Goal: Task Accomplishment & Management: Use online tool/utility

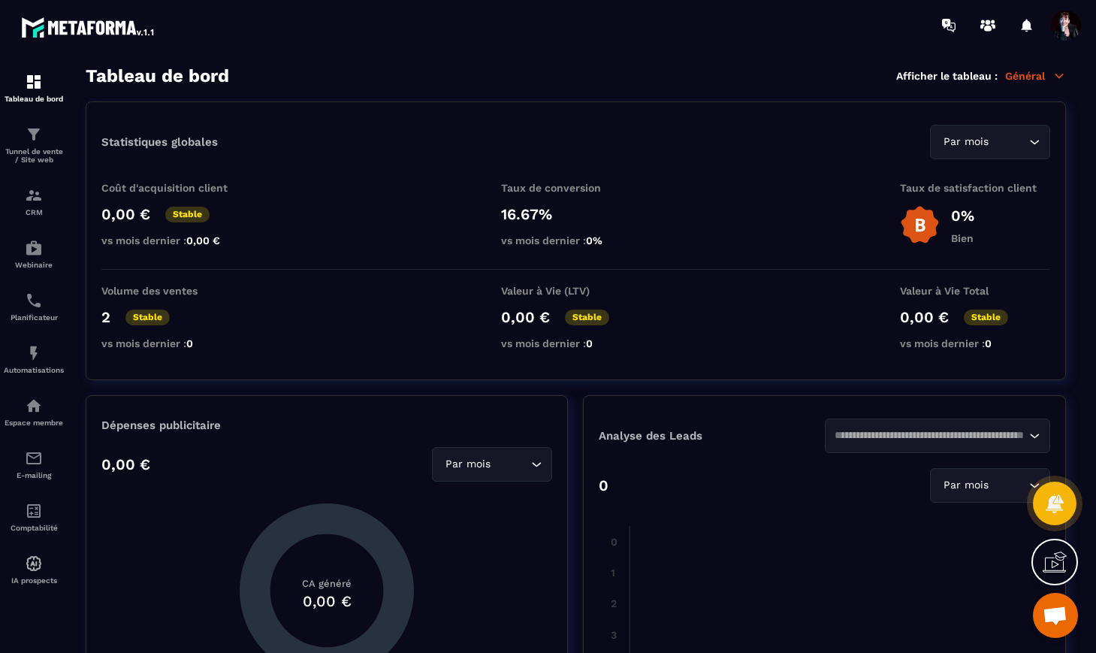
scroll to position [13675, 0]
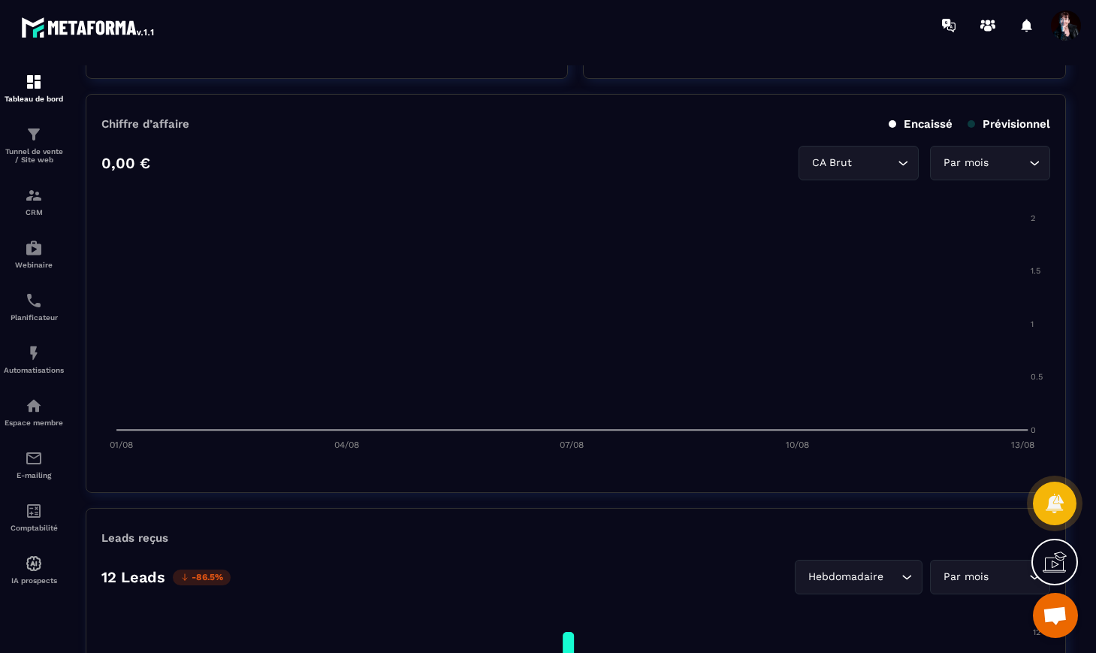
click at [0, 0] on img at bounding box center [0, 0] width 0 height 0
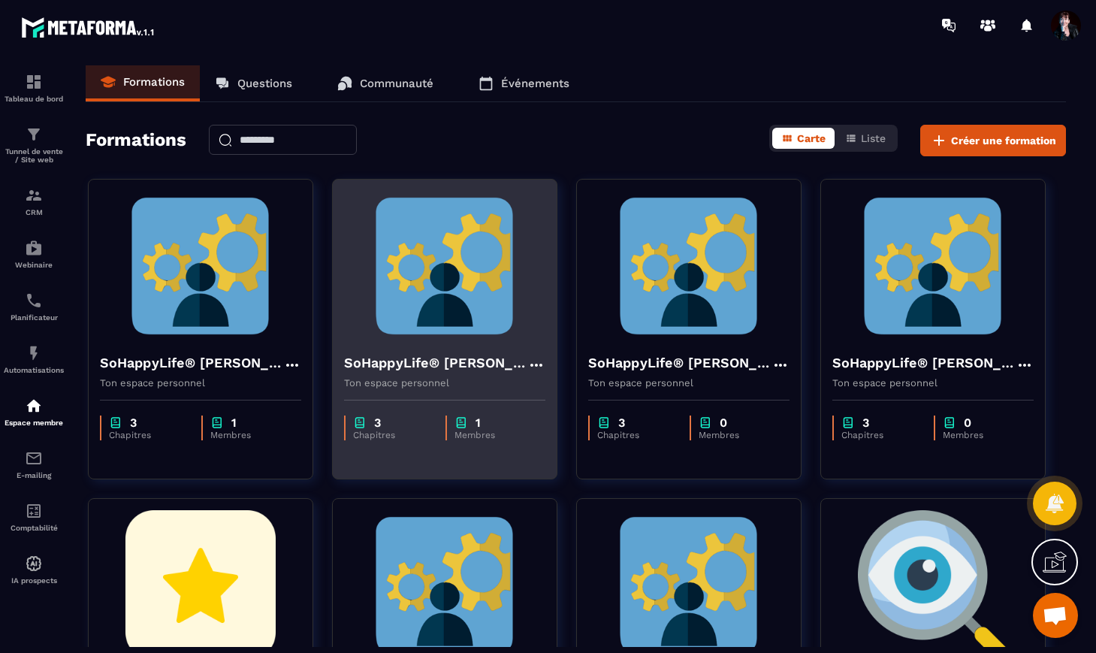
click at [491, 365] on h4 "SoHappyLife® [PERSON_NAME]" at bounding box center [435, 362] width 183 height 21
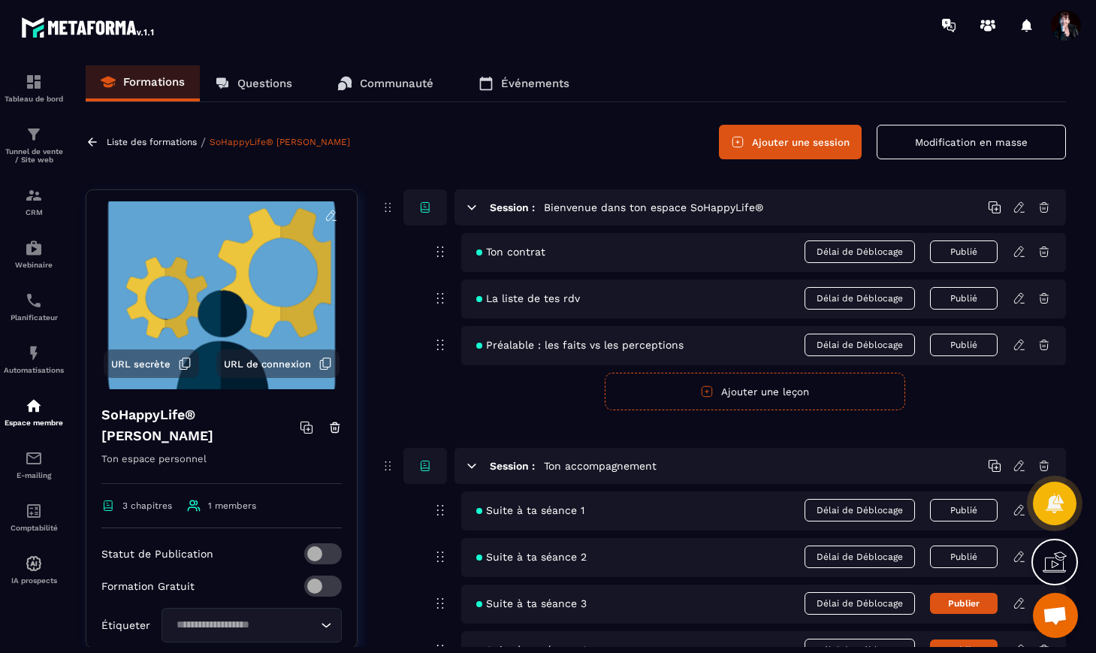
click at [178, 360] on icon at bounding box center [185, 364] width 14 height 14
click at [1060, 555] on icon at bounding box center [1055, 562] width 24 height 24
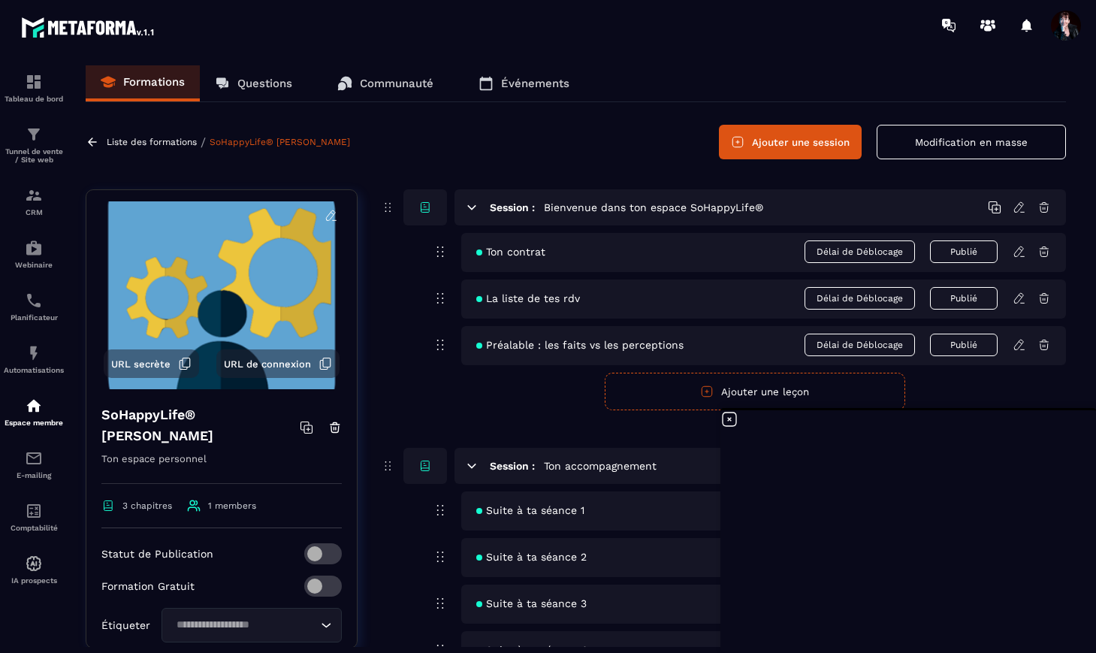
click at [730, 420] on icon at bounding box center [730, 420] width 14 height 14
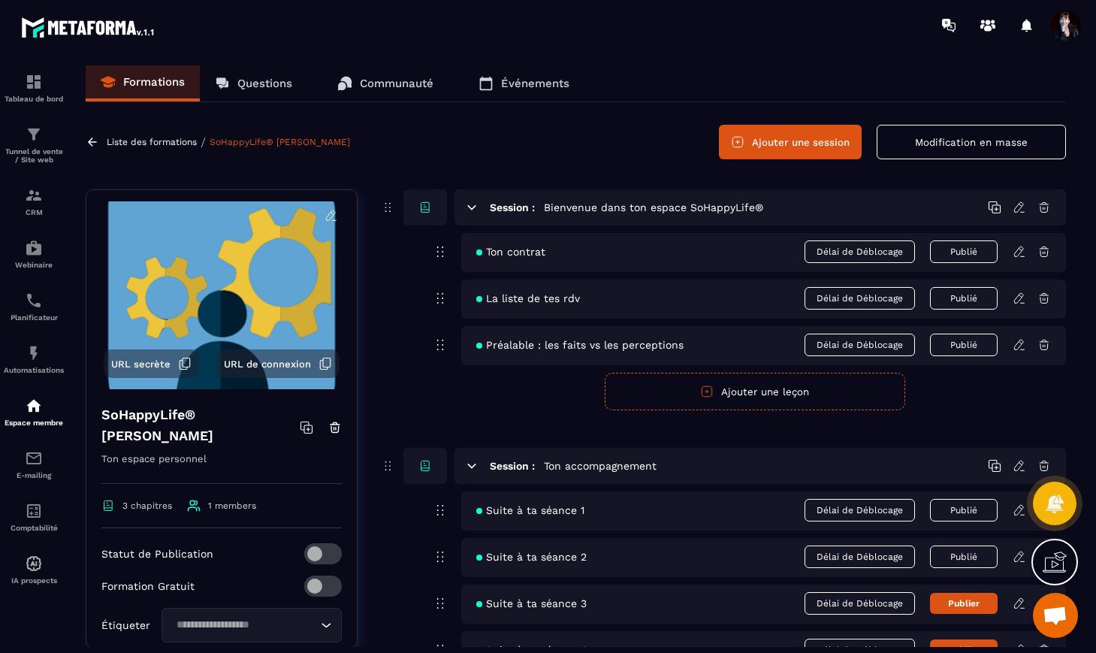
click at [321, 362] on icon at bounding box center [326, 364] width 14 height 14
